Goal: Find specific page/section: Find specific page/section

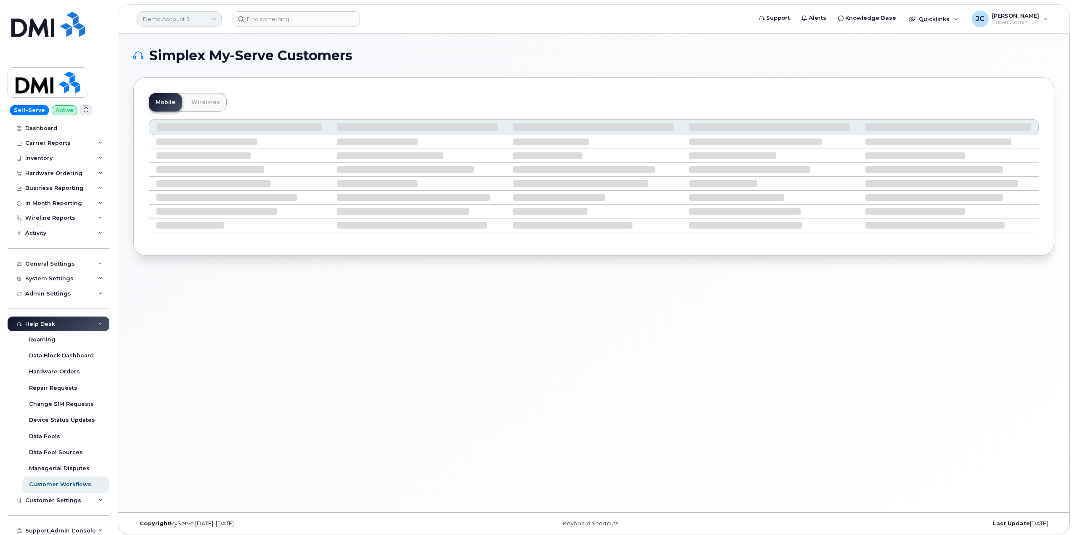
click at [213, 19] on link "Demo Account 1" at bounding box center [180, 18] width 84 height 15
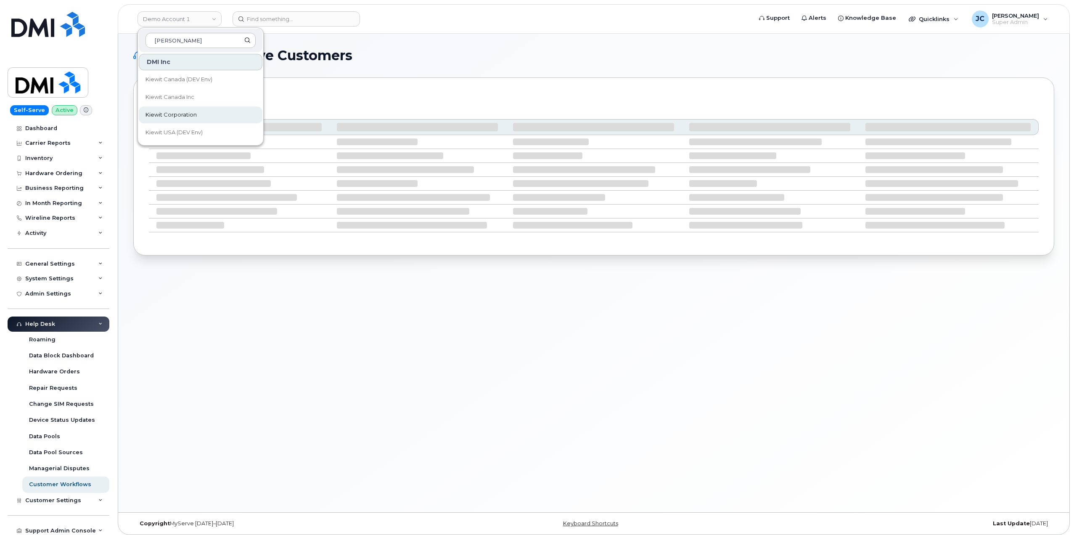
type input "[PERSON_NAME]"
click at [164, 111] on span "Kiewit Corporation" at bounding box center [171, 115] width 51 height 8
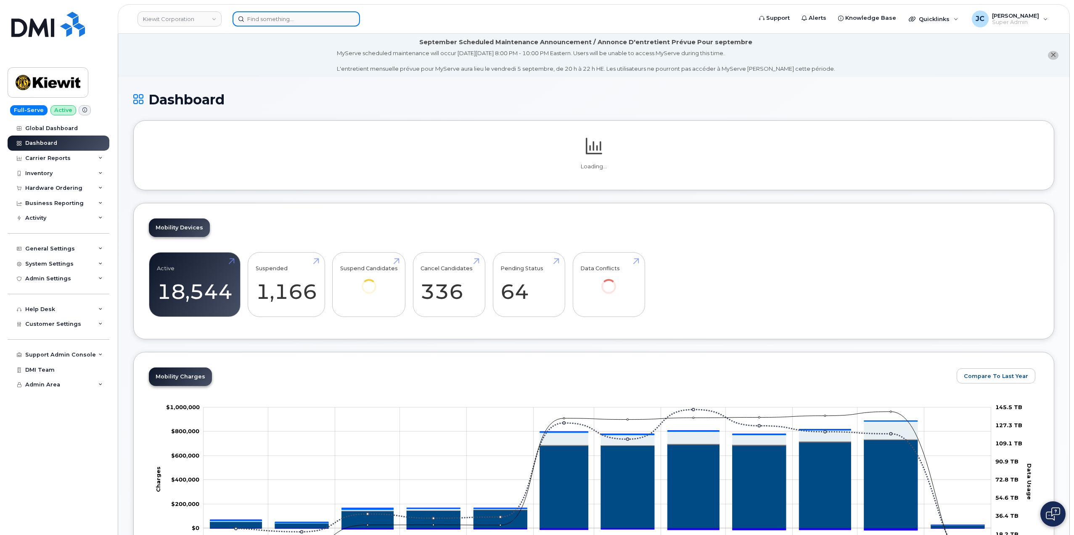
click at [269, 21] on input at bounding box center [296, 18] width 127 height 15
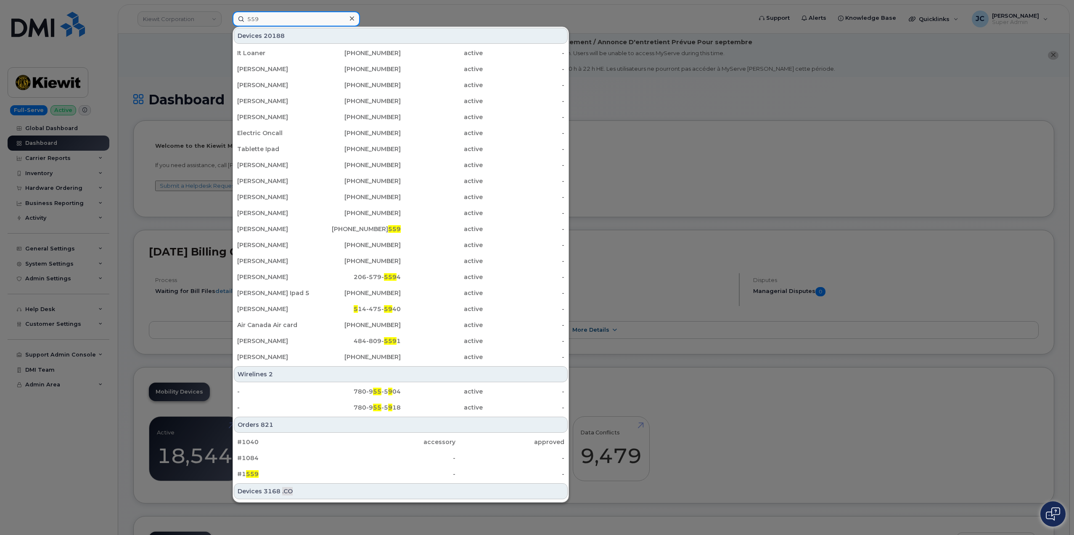
drag, startPoint x: 263, startPoint y: 22, endPoint x: 211, endPoint y: 18, distance: 51.9
click at [226, 18] on div "559 Devices 20188 It Loaner 403-866-7026 active - Derek Wilkinson 403-594-4413 …" at bounding box center [489, 18] width 527 height 15
paste input ".630.1515"
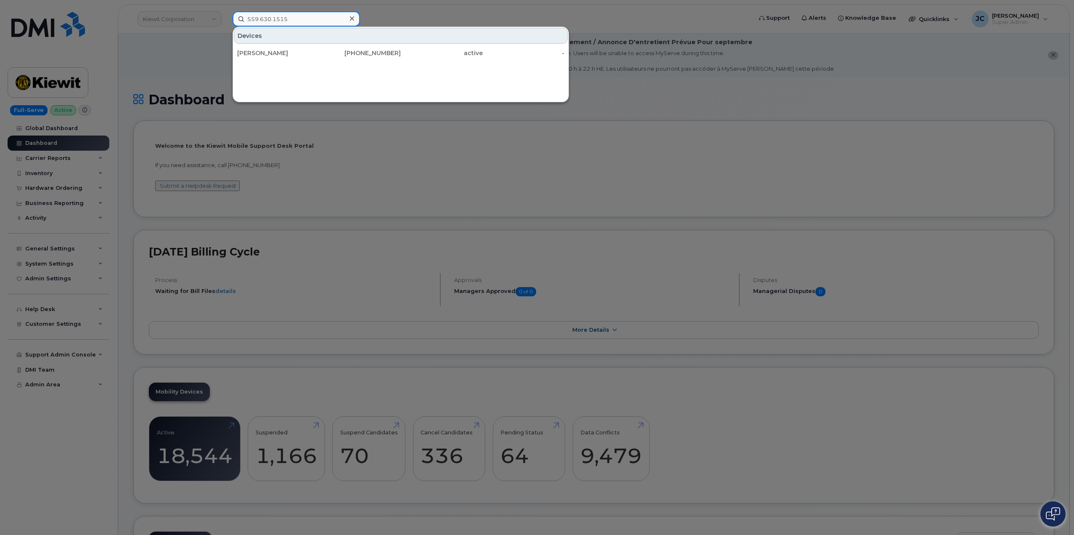
type input "559.630.1515"
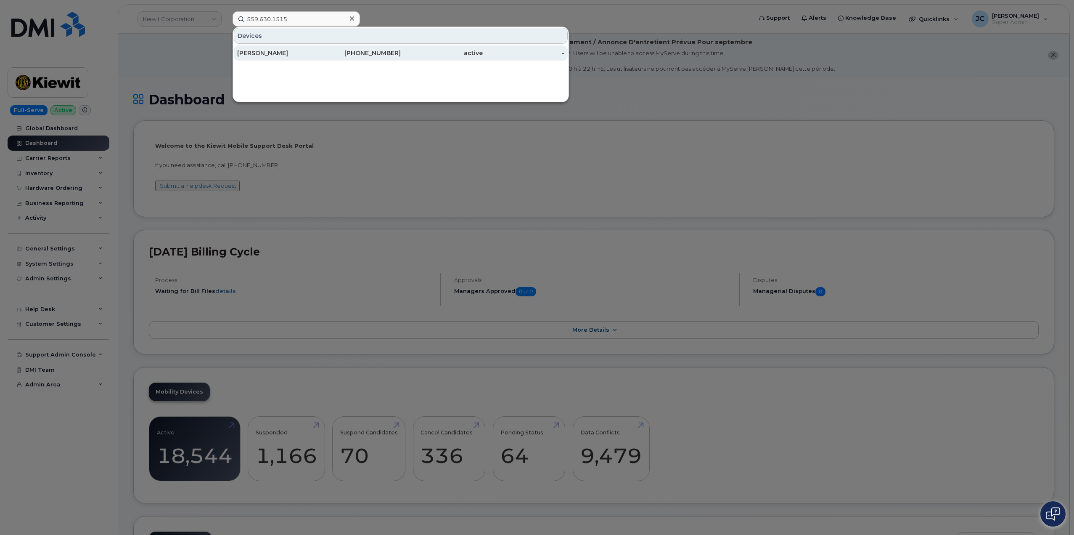
click at [252, 53] on div "JEFF RICE" at bounding box center [278, 53] width 82 height 8
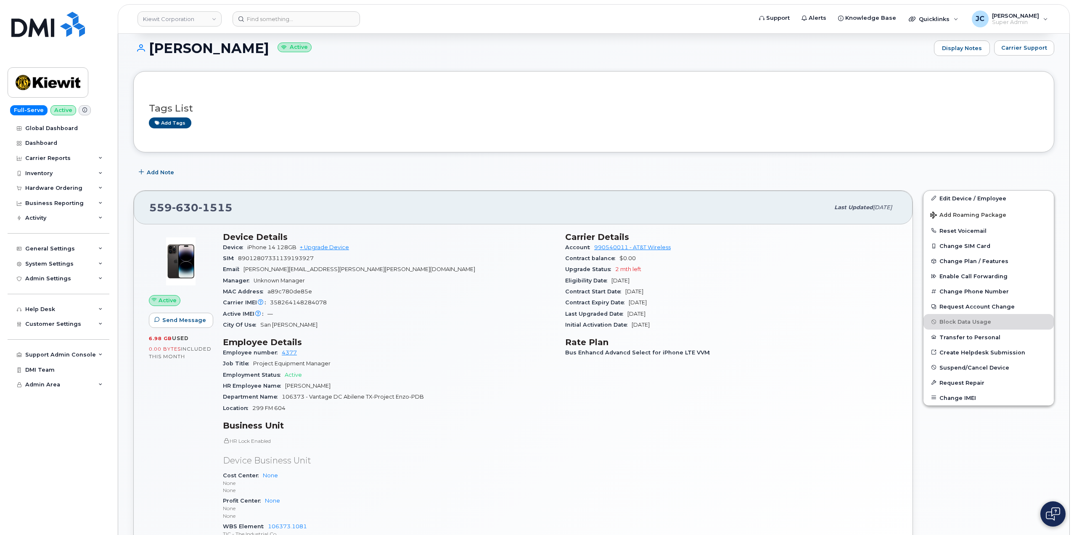
scroll to position [126, 0]
